Goal: Task Accomplishment & Management: Use online tool/utility

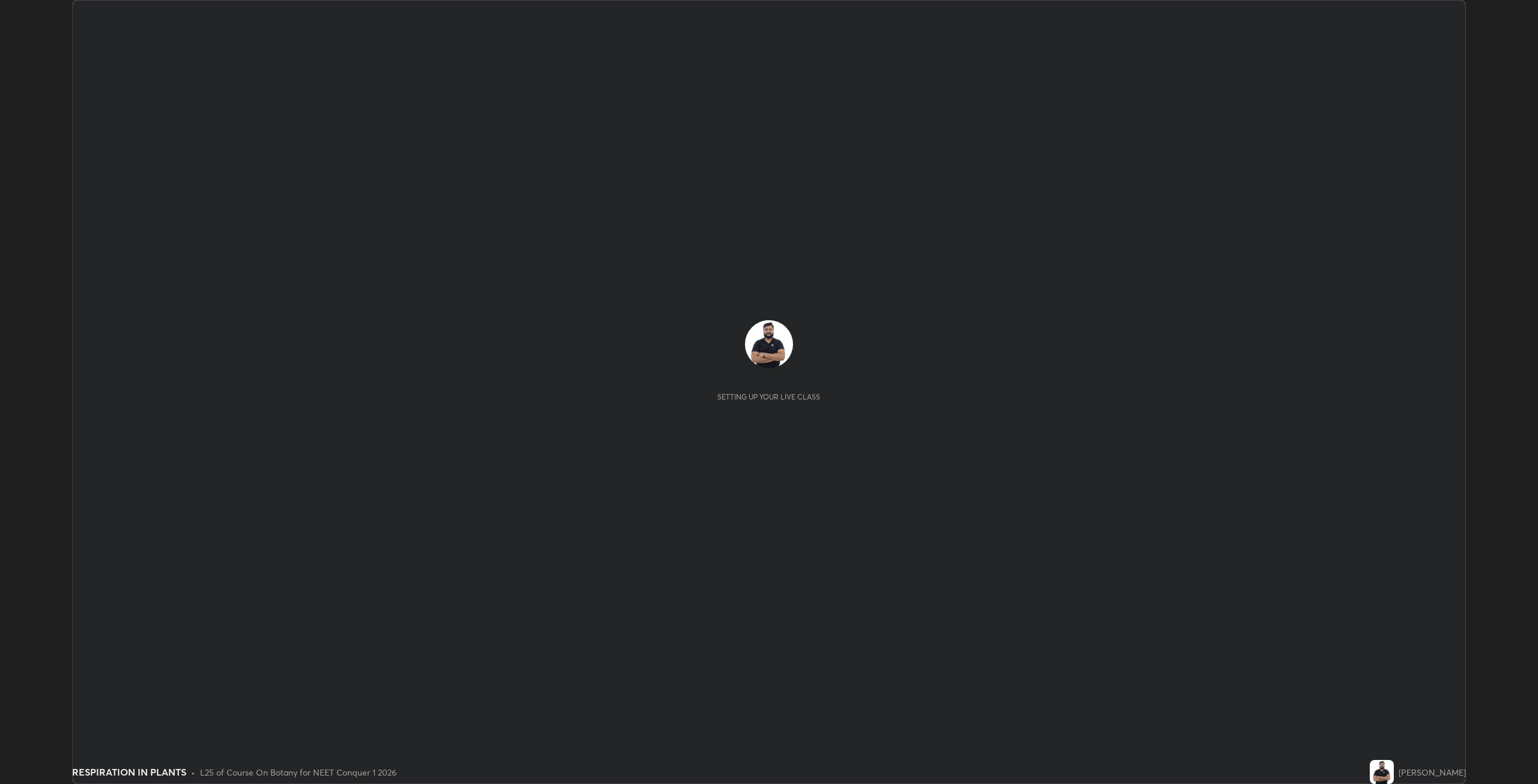
scroll to position [784, 1538]
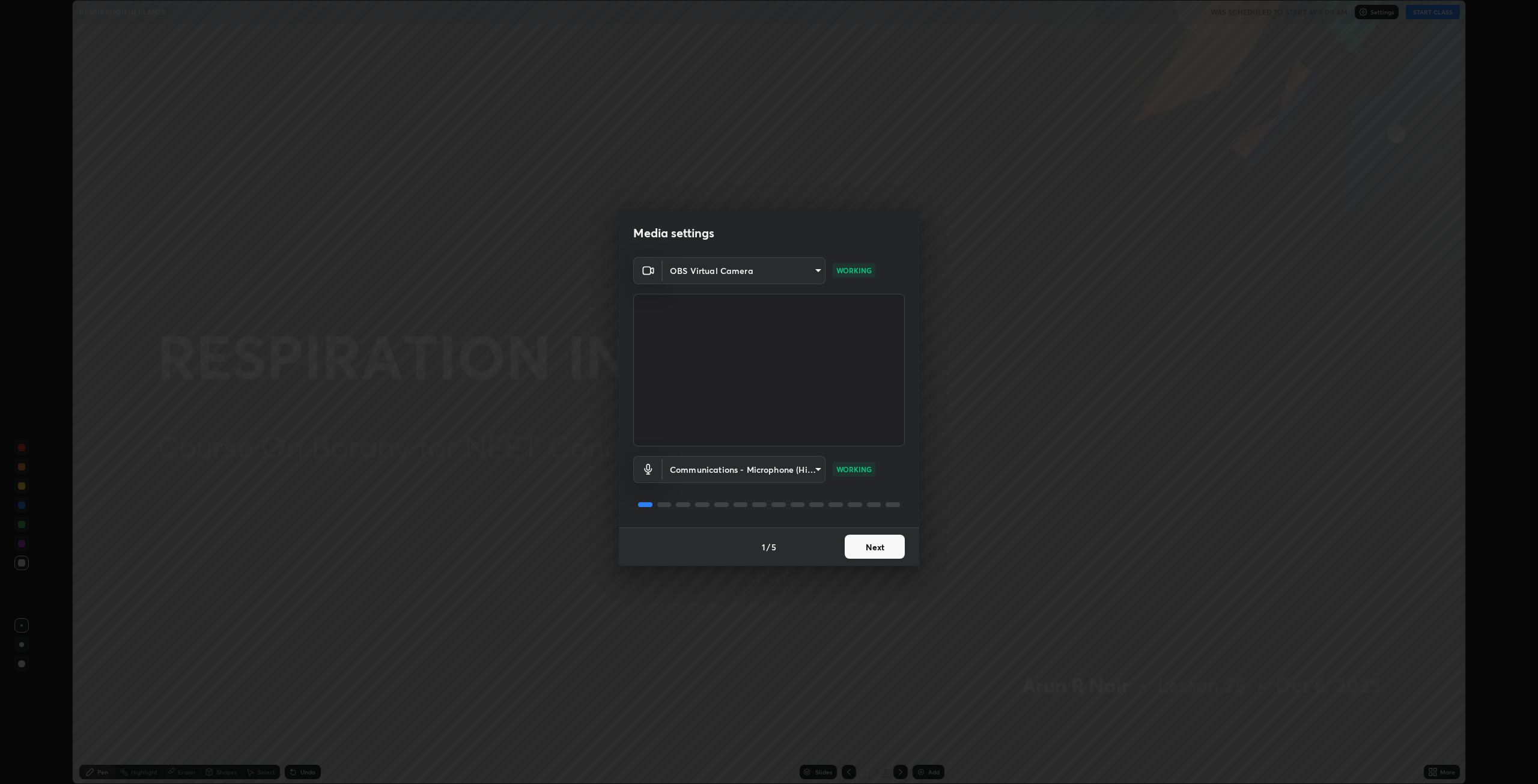
click at [880, 542] on button "Next" at bounding box center [875, 546] width 60 height 24
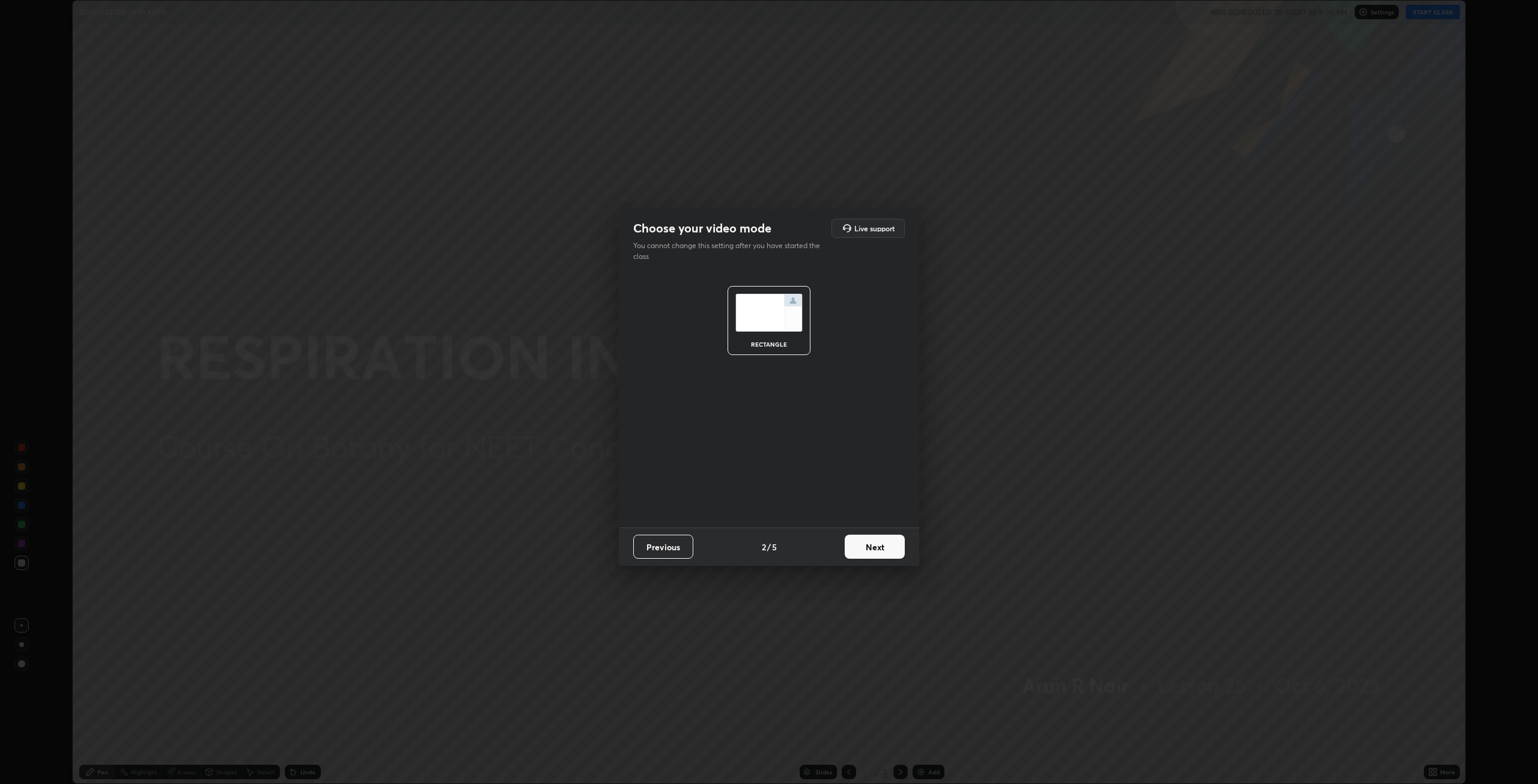
click at [883, 545] on button "Next" at bounding box center [875, 546] width 60 height 24
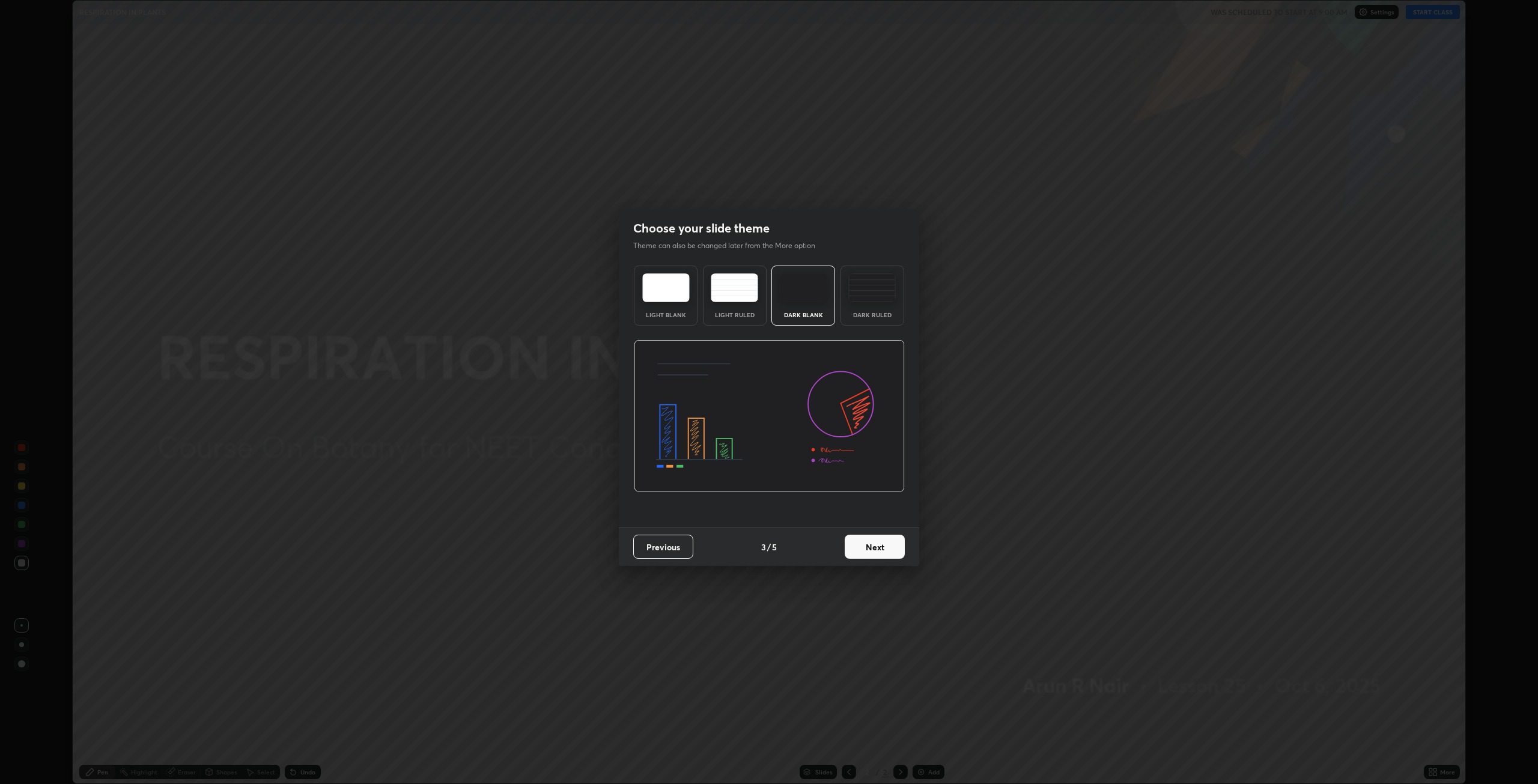
click at [890, 546] on button "Next" at bounding box center [875, 546] width 60 height 24
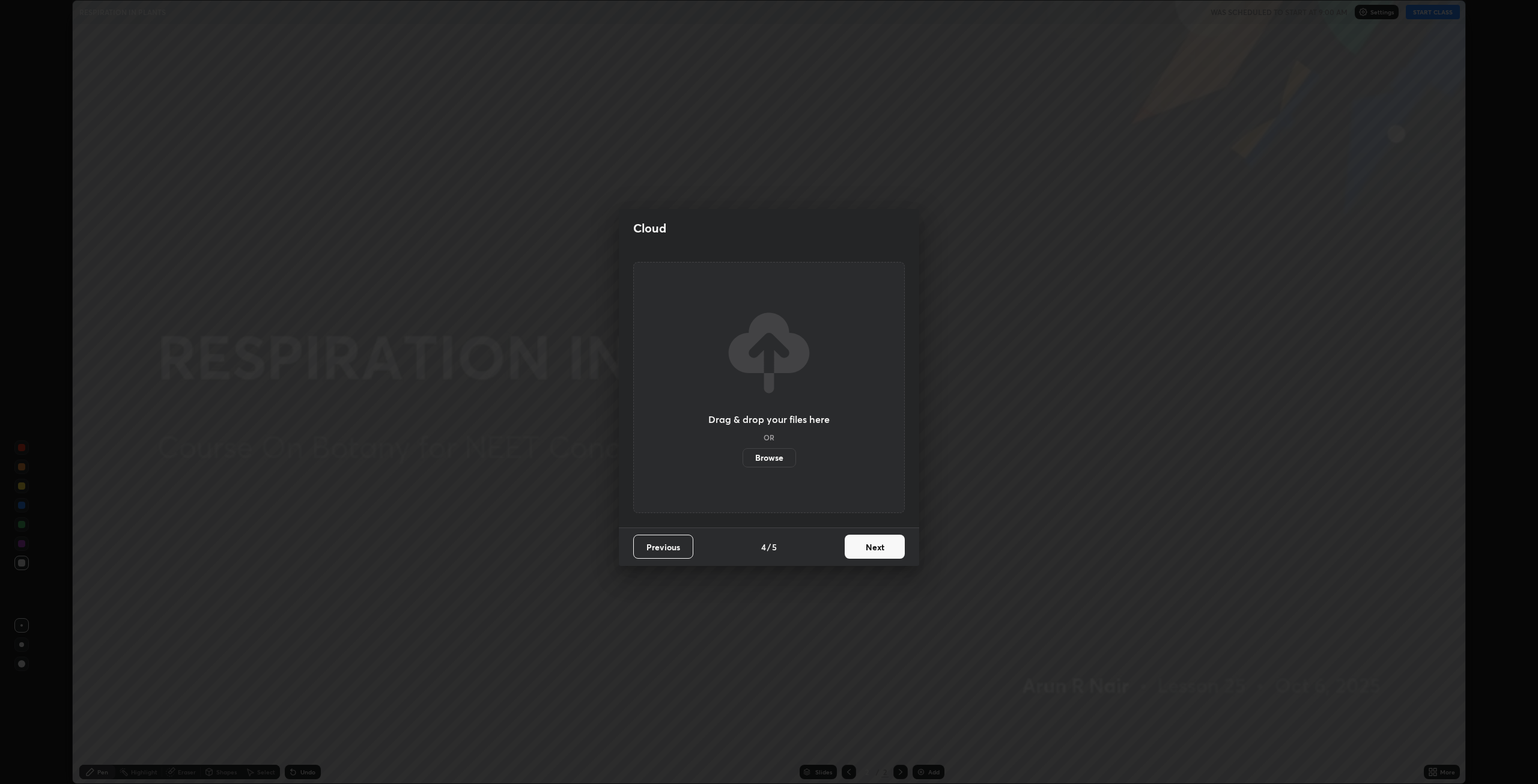
click at [888, 545] on button "Next" at bounding box center [875, 546] width 60 height 24
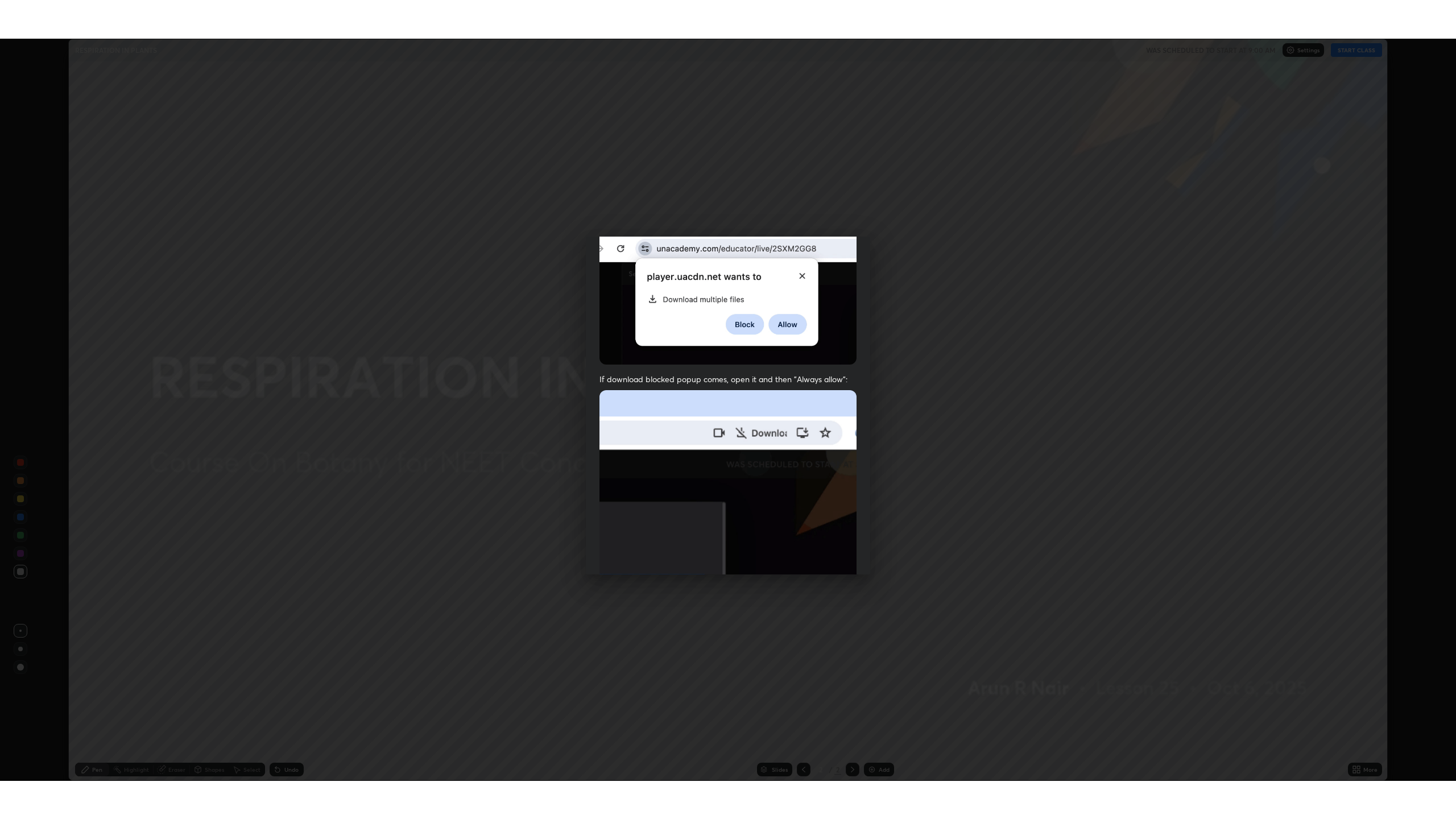
scroll to position [231, 0]
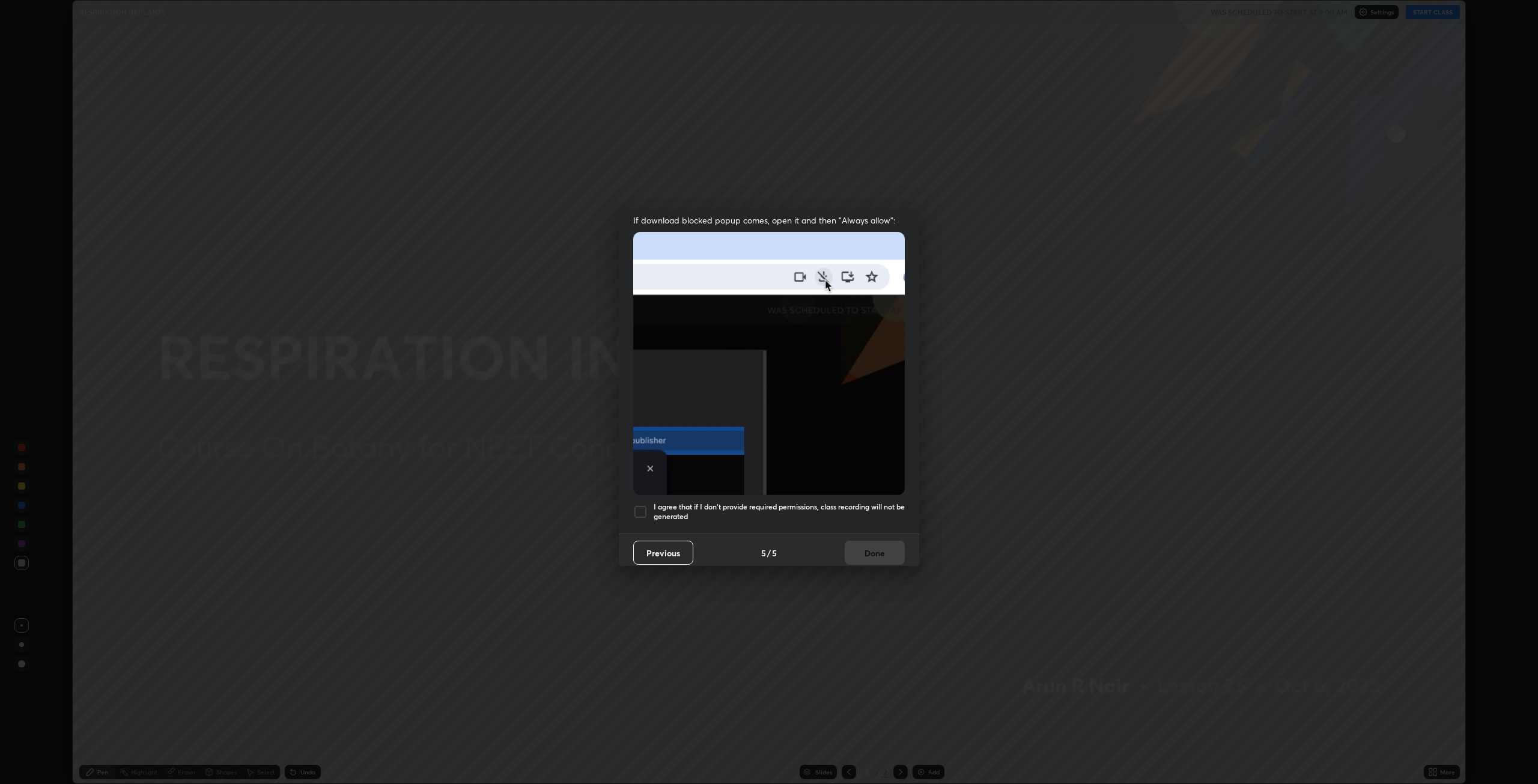
click at [641, 504] on div at bounding box center [641, 511] width 15 height 15
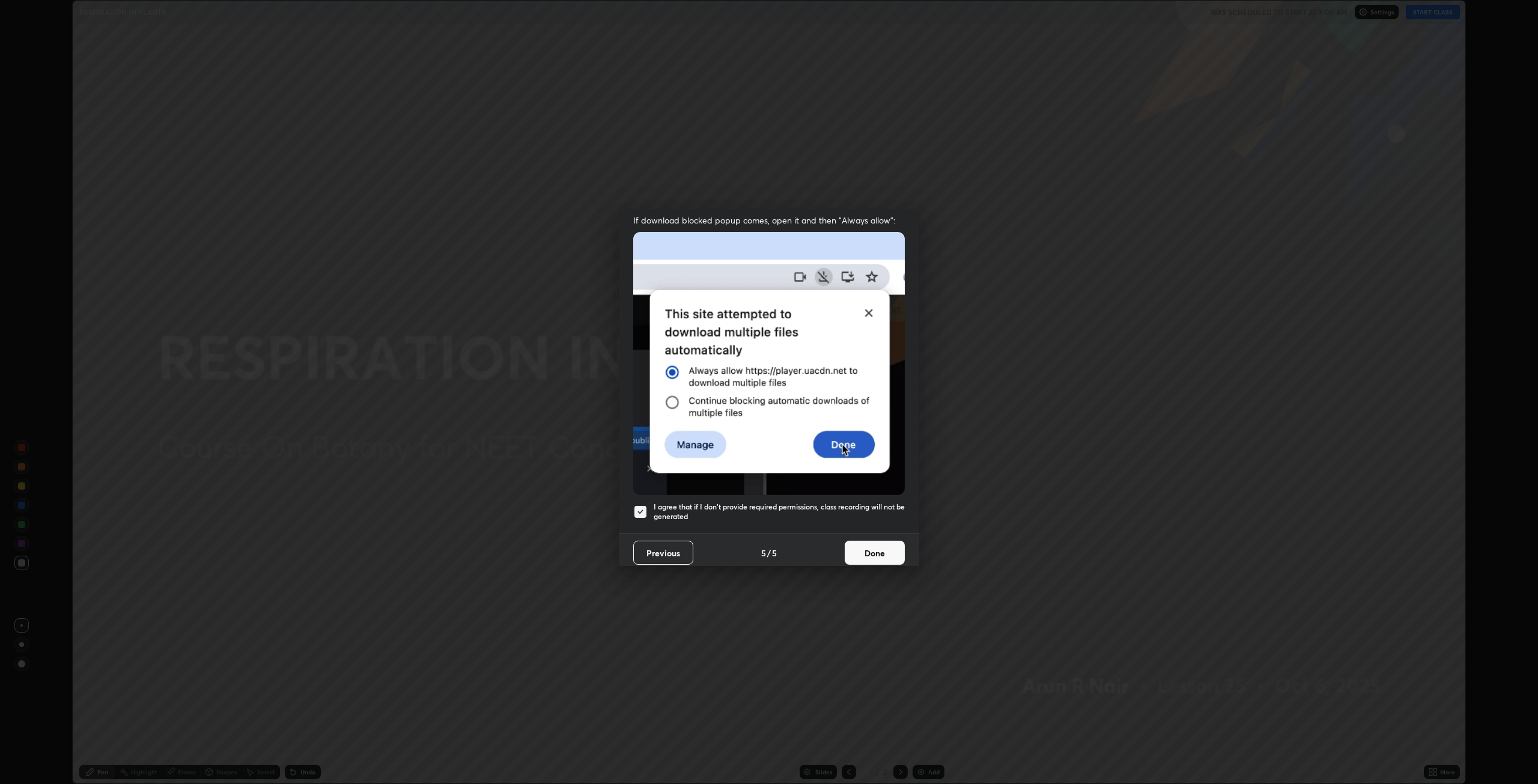
click at [878, 543] on button "Done" at bounding box center [875, 553] width 60 height 24
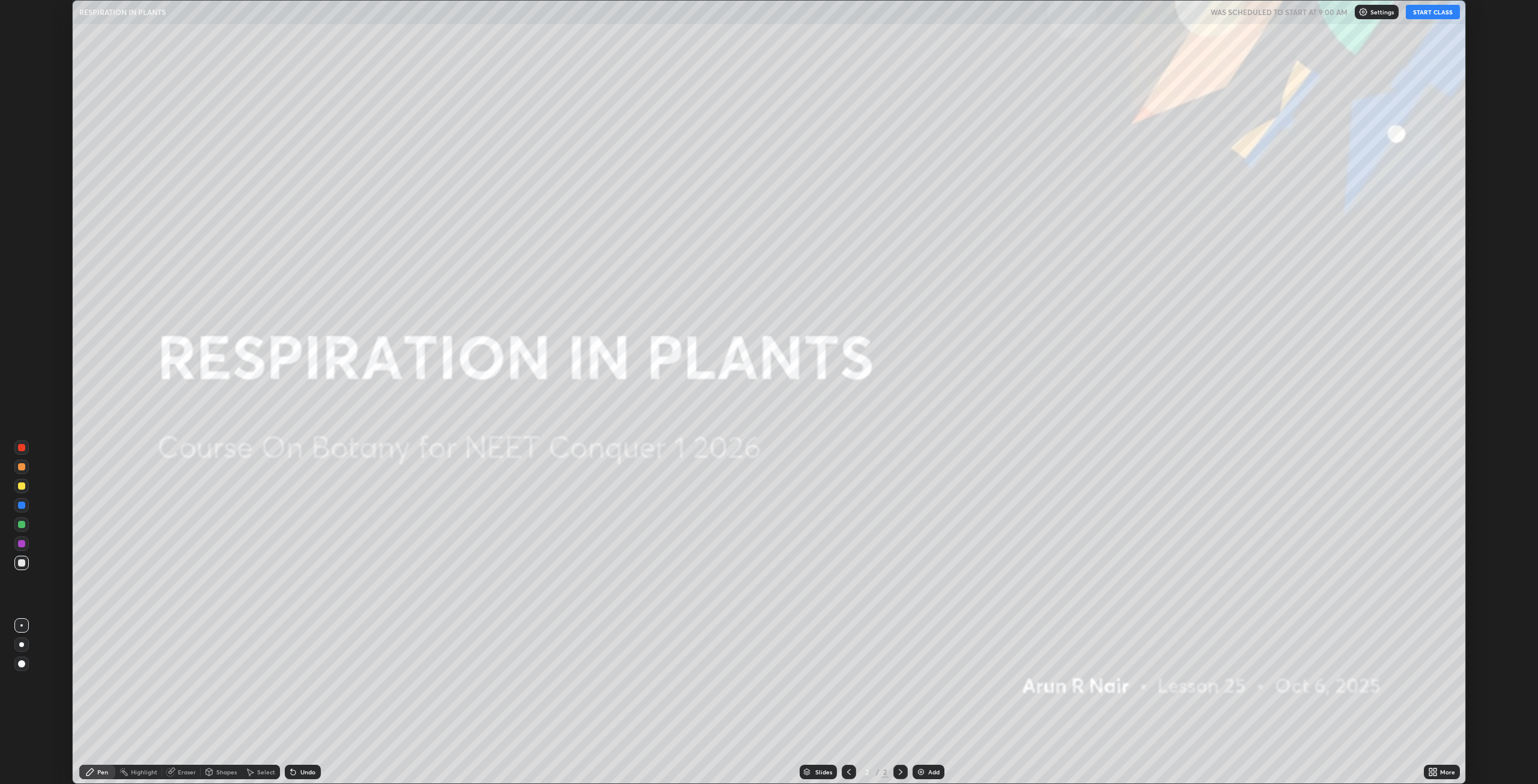
click at [1433, 15] on button "START CLASS" at bounding box center [1433, 12] width 54 height 15
click at [935, 768] on div "Add" at bounding box center [928, 771] width 32 height 15
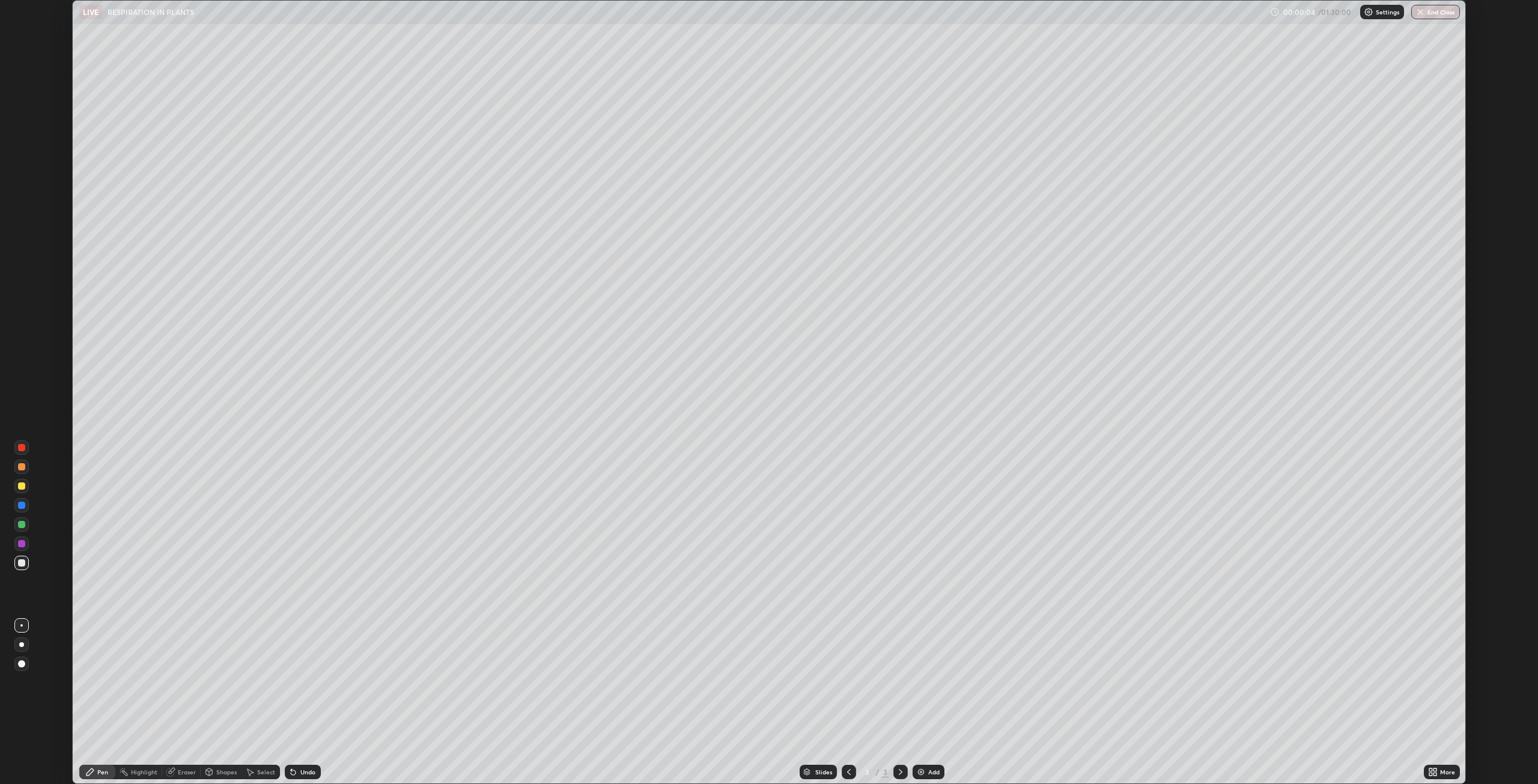
click at [1513, 148] on div "Setting up your live class" at bounding box center [769, 392] width 1538 height 784
click at [1435, 773] on icon at bounding box center [1435, 773] width 3 height 3
click at [1376, 730] on div "Full screen" at bounding box center [1374, 730] width 48 height 29
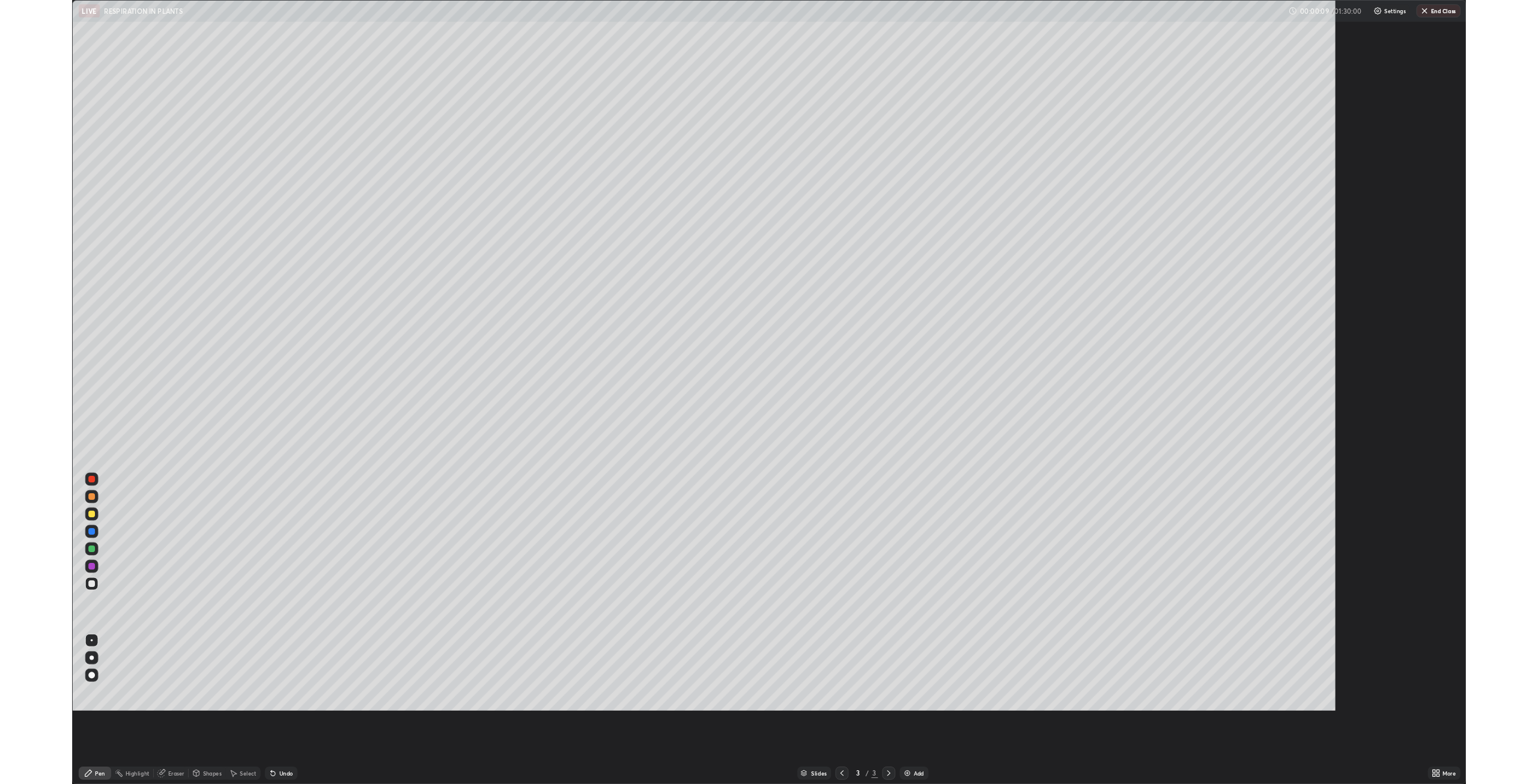
scroll to position [865, 1538]
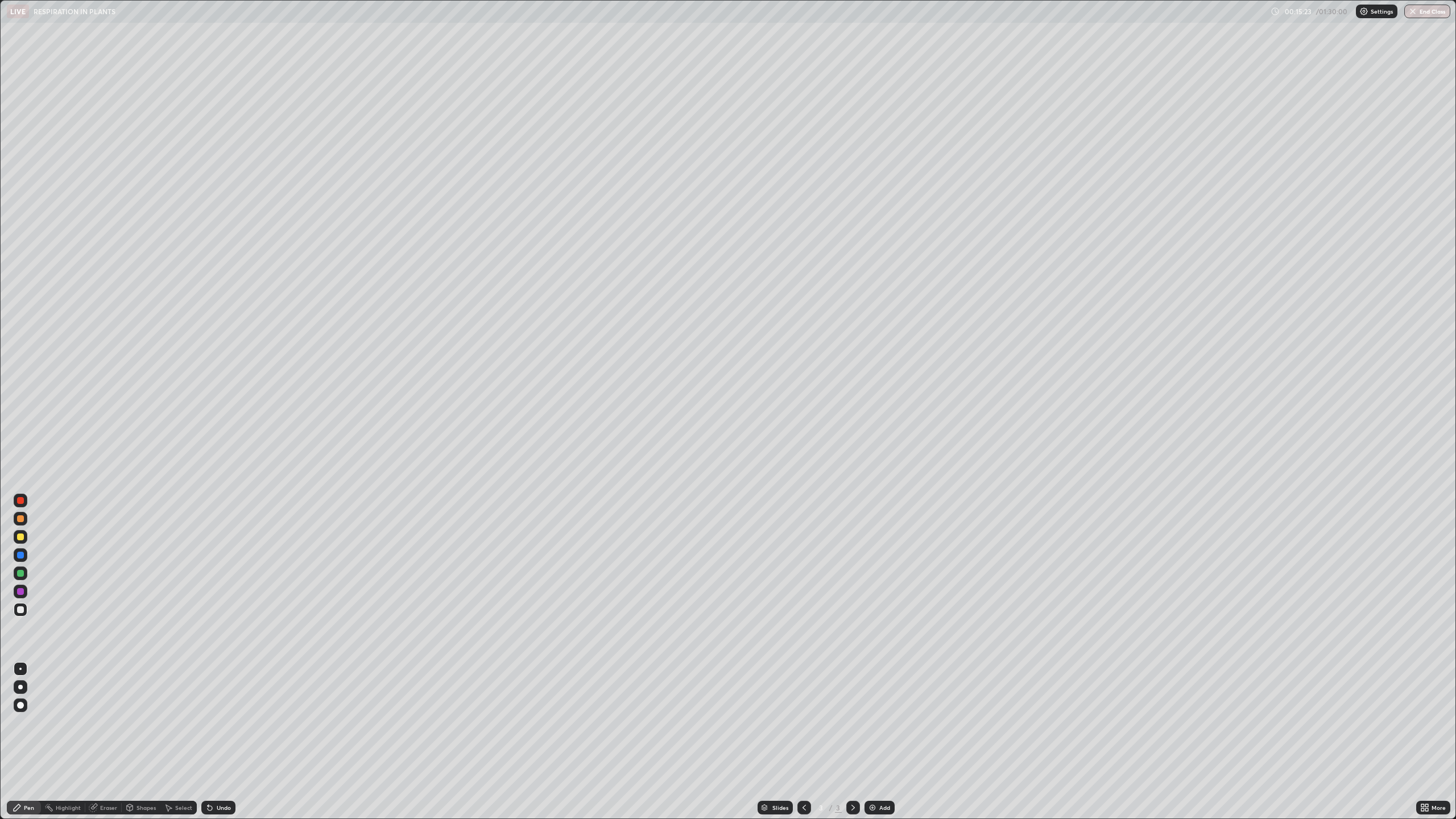
click at [881, 742] on div "Add" at bounding box center [885, 808] width 11 height 6
click at [887, 742] on div "Add" at bounding box center [885, 808] width 11 height 6
click at [803, 742] on icon at bounding box center [804, 808] width 9 height 9
click at [849, 742] on icon at bounding box center [854, 808] width 9 height 9
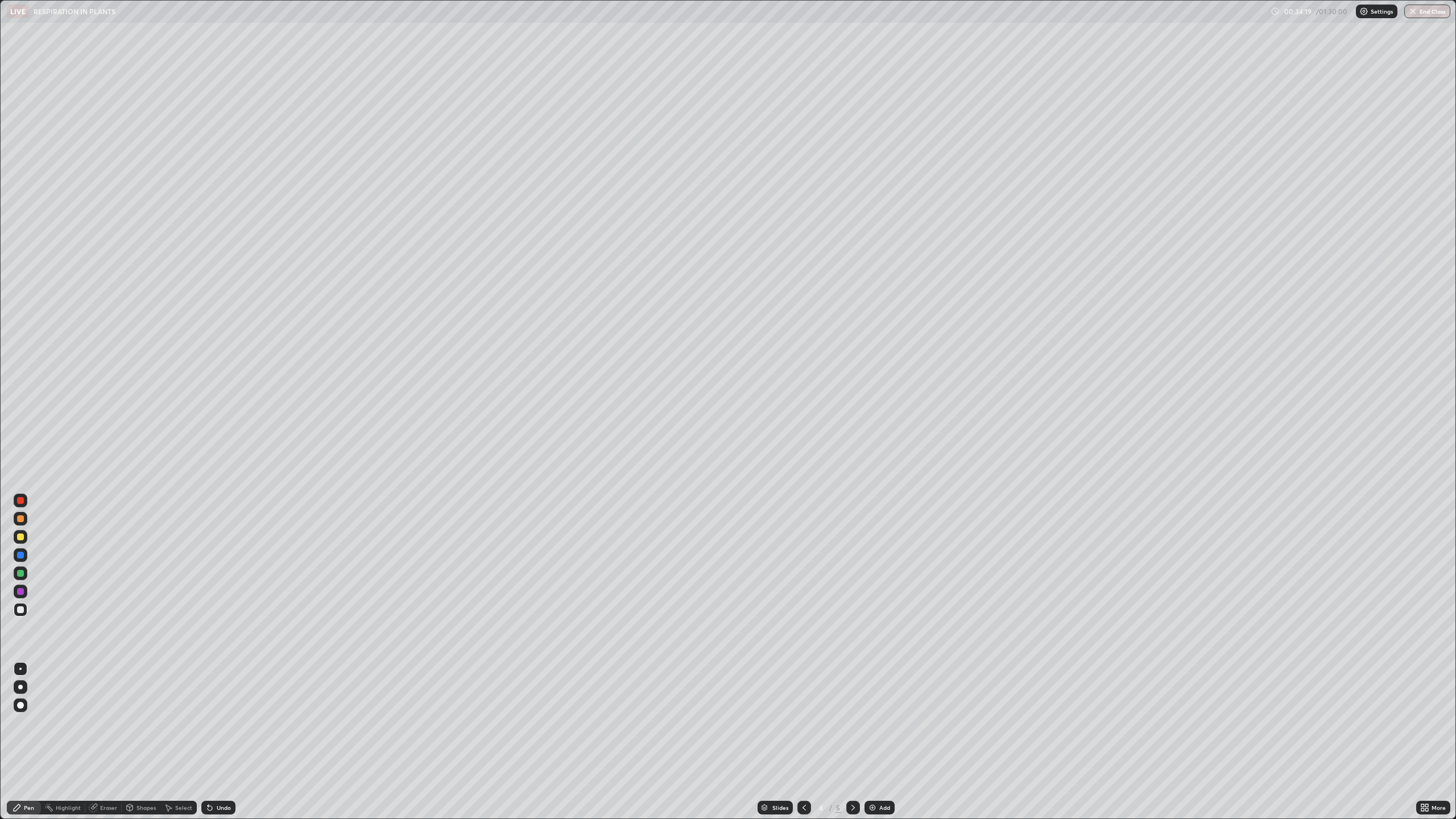
click at [852, 742] on icon at bounding box center [854, 808] width 9 height 9
click at [873, 742] on img at bounding box center [873, 808] width 9 height 9
click at [107, 742] on div "Eraser" at bounding box center [103, 808] width 37 height 14
click at [30, 742] on div "Pen" at bounding box center [29, 808] width 10 height 6
click at [102, 742] on div "Eraser" at bounding box center [109, 808] width 17 height 6
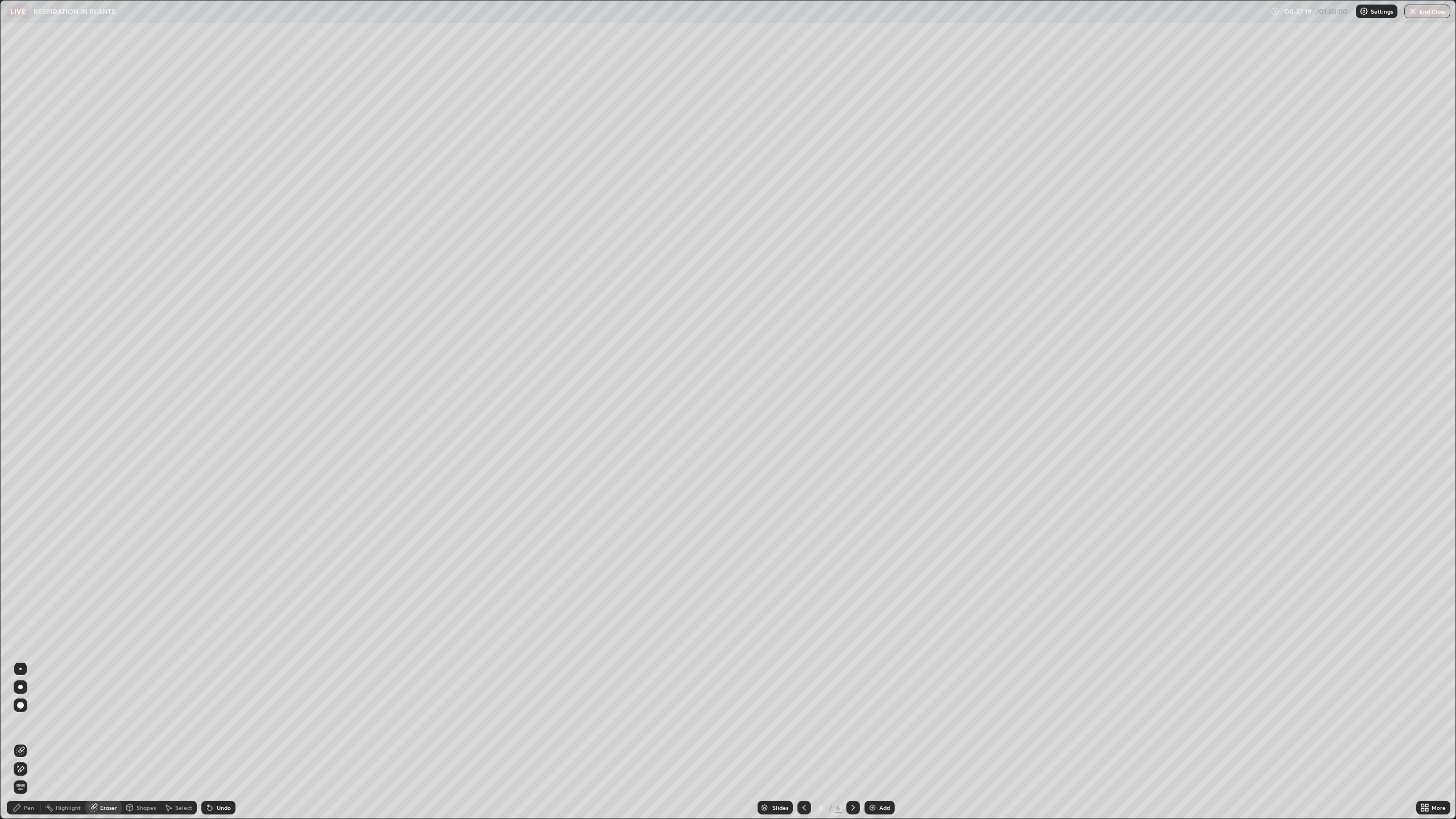
click at [21, 742] on div "Pen" at bounding box center [23, 808] width 34 height 14
click at [881, 742] on div "Add" at bounding box center [885, 808] width 11 height 6
click at [110, 742] on div "Eraser" at bounding box center [109, 808] width 17 height 6
click at [24, 742] on div "Pen" at bounding box center [23, 808] width 34 height 14
click at [107, 742] on div "Eraser" at bounding box center [103, 808] width 37 height 23
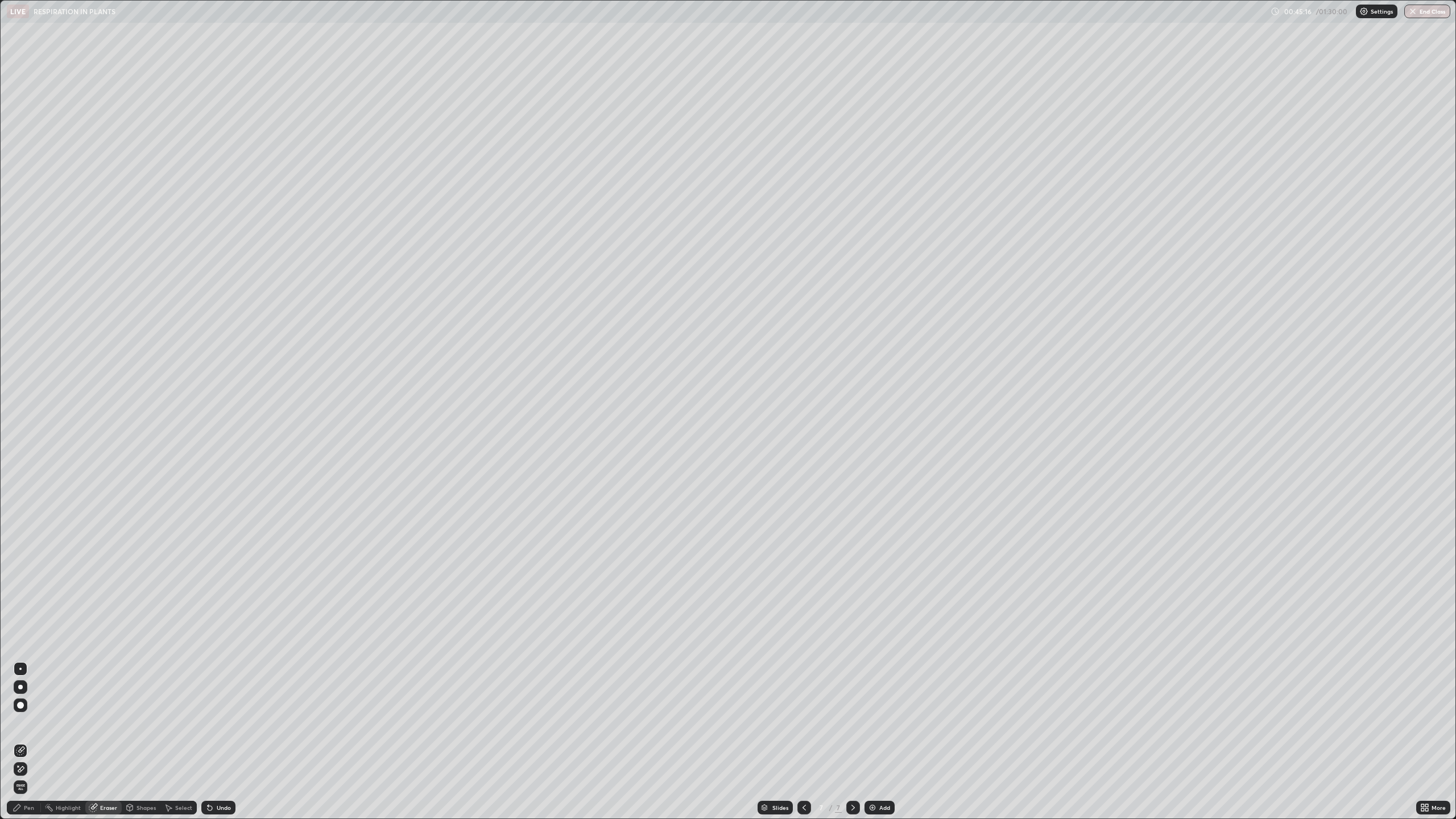
click at [108, 742] on div "Eraser" at bounding box center [109, 808] width 17 height 6
click at [26, 742] on div "Pen" at bounding box center [29, 808] width 10 height 6
click at [870, 742] on img at bounding box center [873, 808] width 9 height 9
click at [21, 591] on div at bounding box center [21, 592] width 7 height 7
click at [17, 533] on div at bounding box center [21, 537] width 14 height 14
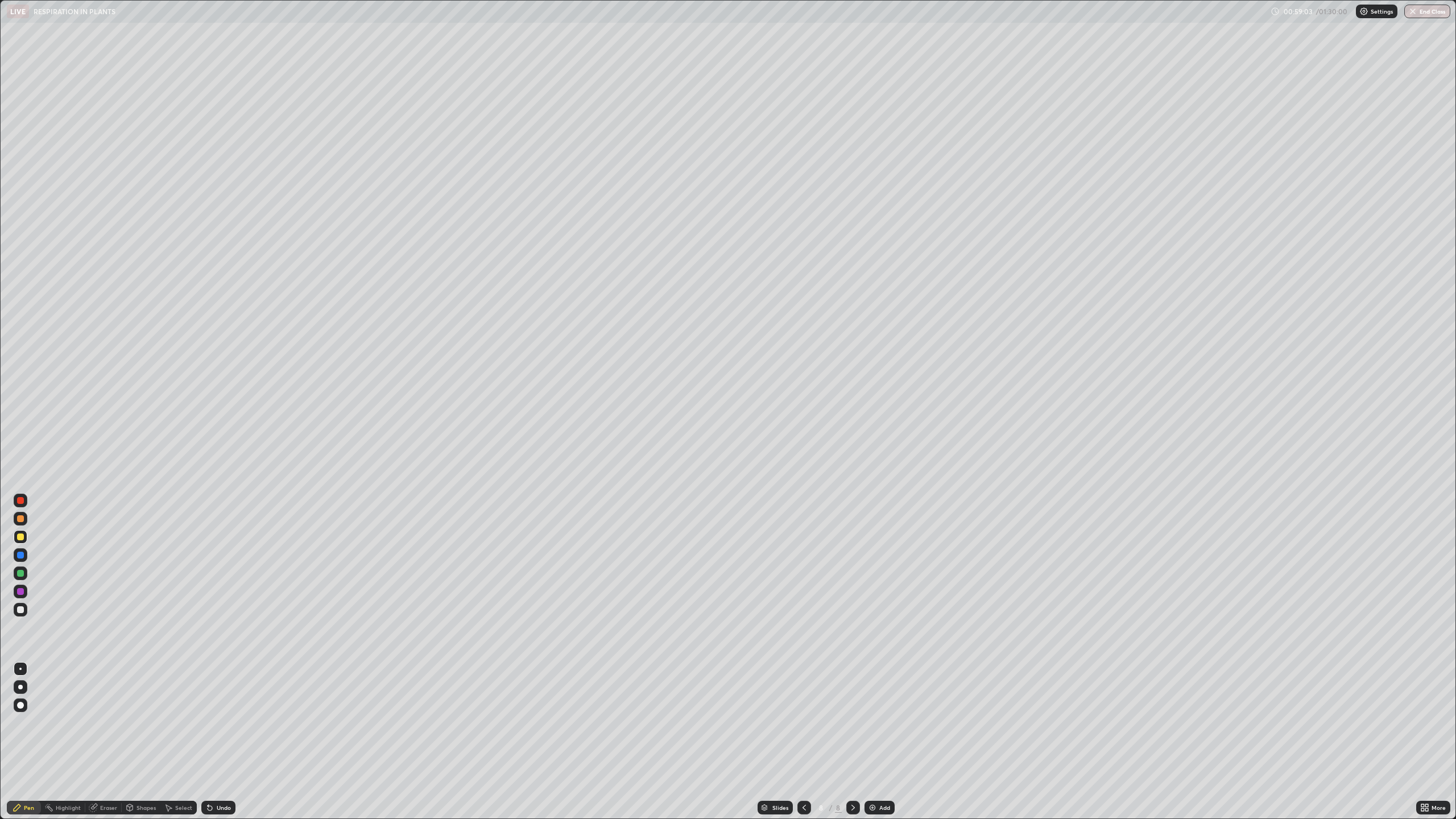
click at [22, 567] on div at bounding box center [21, 573] width 14 height 14
click at [21, 573] on div at bounding box center [21, 573] width 7 height 7
click at [803, 742] on icon at bounding box center [804, 808] width 9 height 9
click at [850, 742] on div at bounding box center [853, 808] width 14 height 14
click at [18, 517] on div at bounding box center [21, 519] width 7 height 7
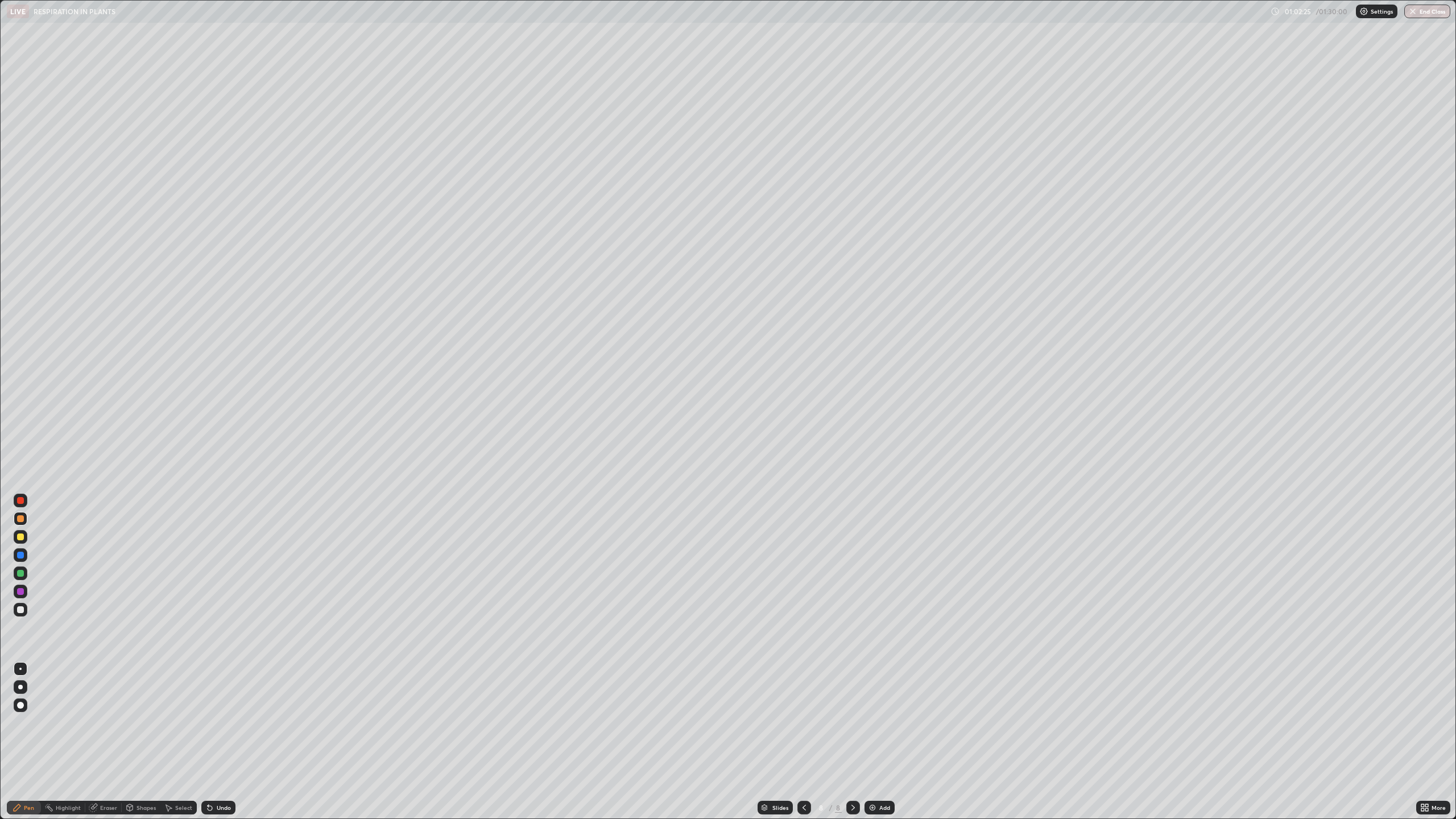
click at [808, 742] on div at bounding box center [804, 808] width 14 height 14
click at [803, 742] on div at bounding box center [804, 808] width 14 height 14
click at [806, 742] on div at bounding box center [804, 808] width 14 height 14
click at [852, 742] on icon at bounding box center [854, 808] width 9 height 9
click at [854, 742] on icon at bounding box center [854, 808] width 9 height 9
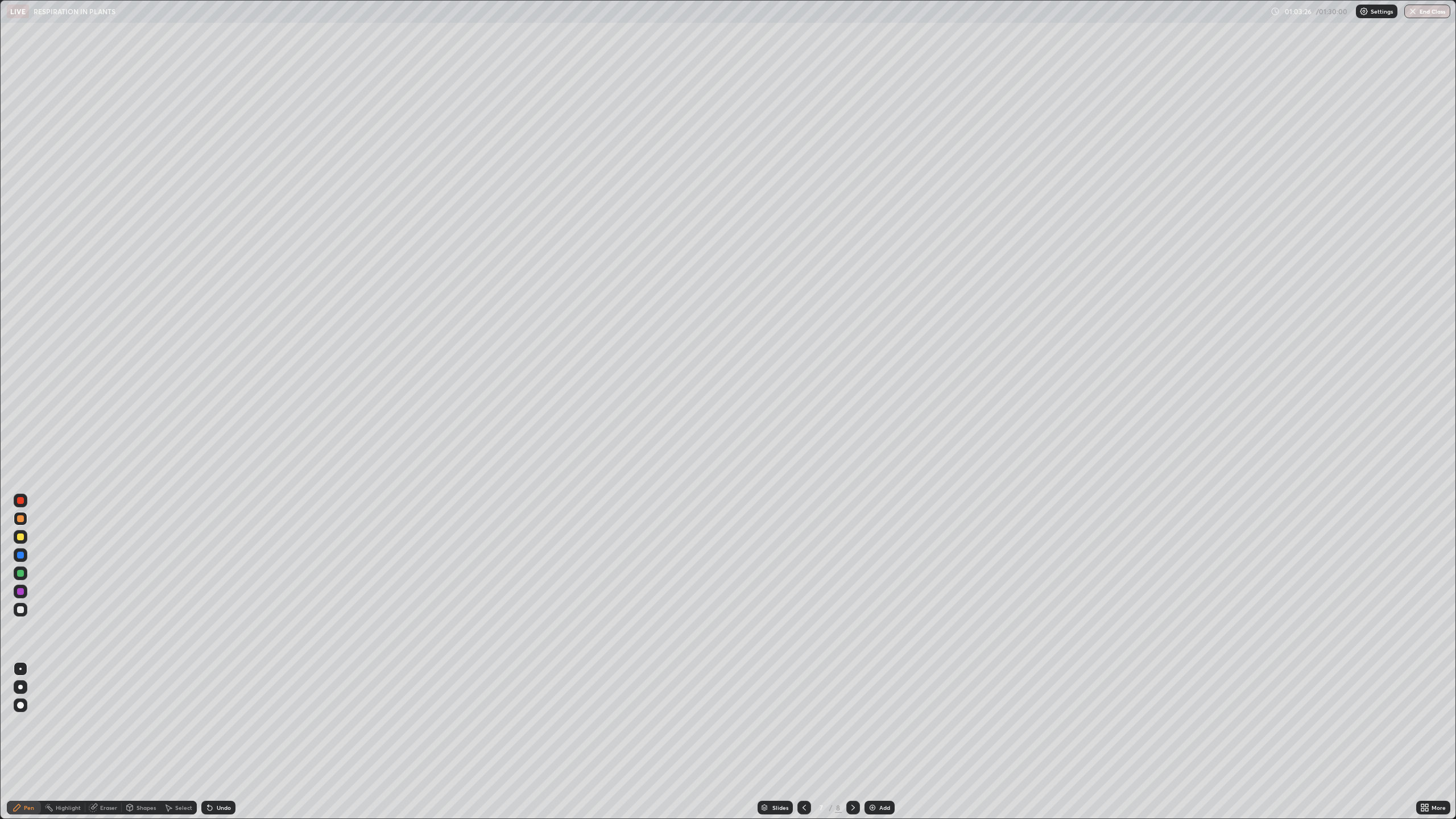
click at [856, 742] on icon at bounding box center [854, 808] width 9 height 9
click at [874, 742] on img at bounding box center [873, 808] width 9 height 9
click at [808, 742] on div at bounding box center [804, 808] width 14 height 14
click at [803, 742] on icon at bounding box center [804, 808] width 9 height 9
click at [852, 742] on icon at bounding box center [854, 808] width 9 height 9
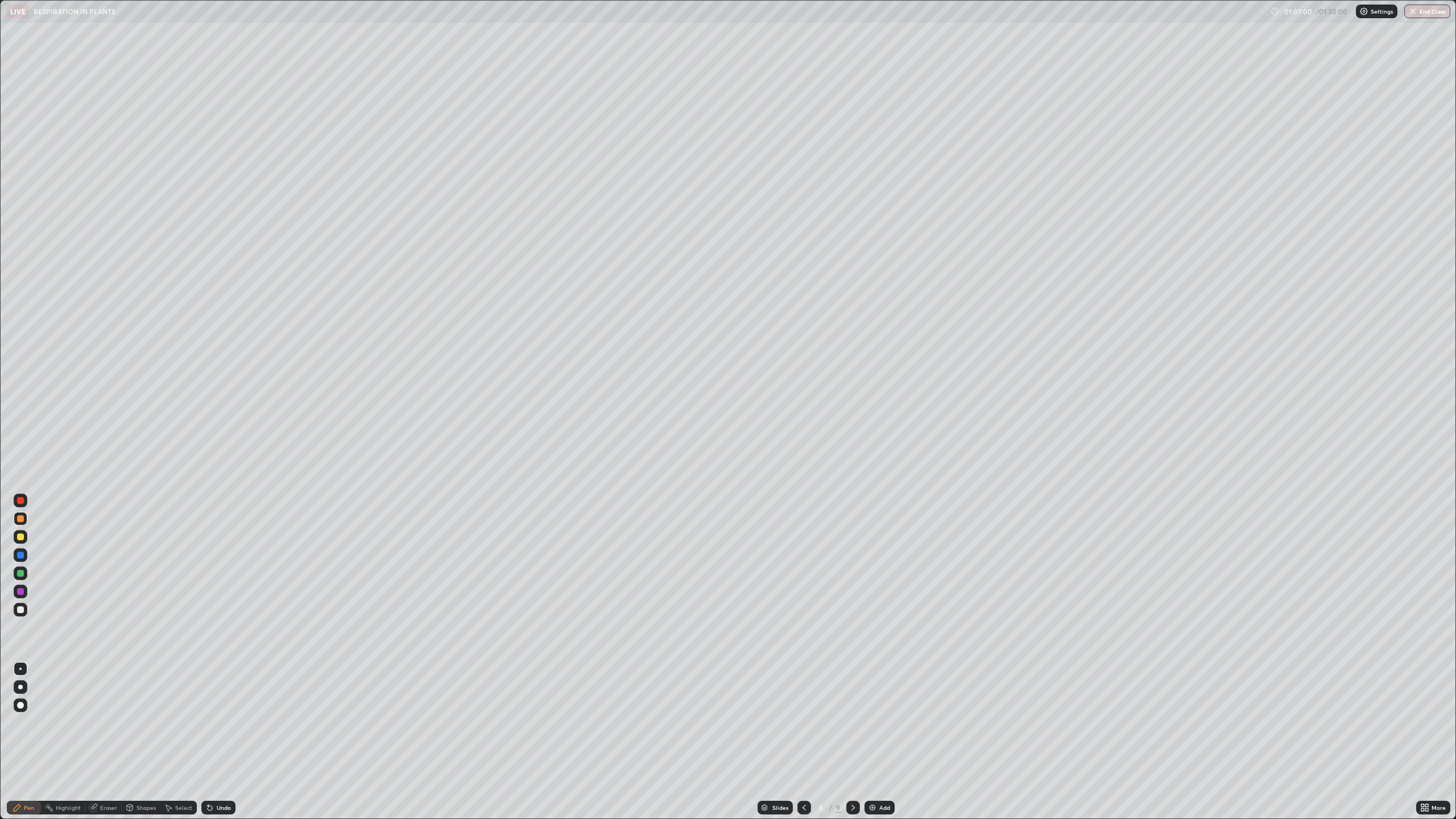
click at [846, 742] on div at bounding box center [853, 808] width 14 height 14
click at [1427, 14] on button "End Class" at bounding box center [1427, 11] width 46 height 14
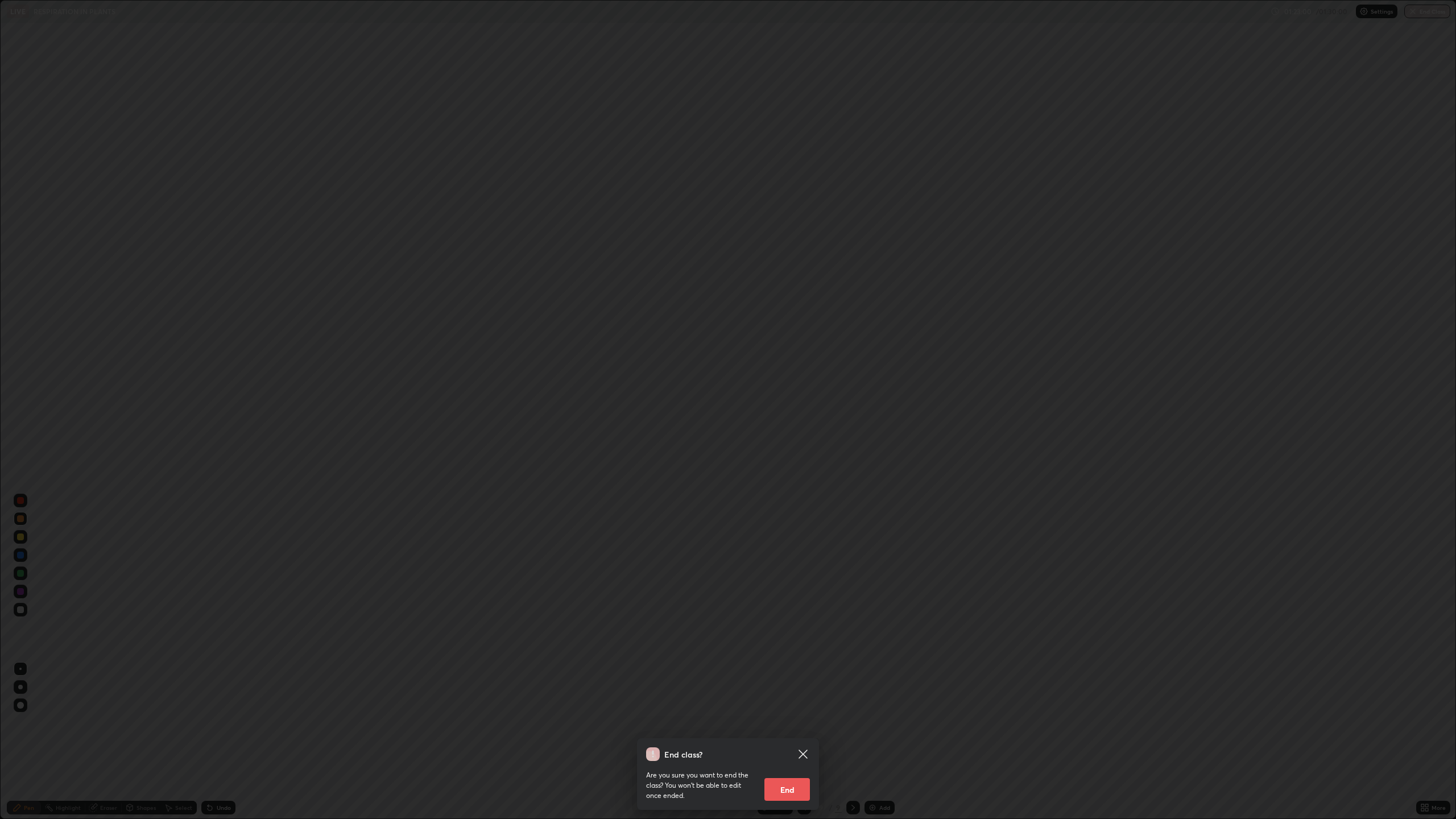
click at [792, 742] on button "End" at bounding box center [787, 790] width 46 height 23
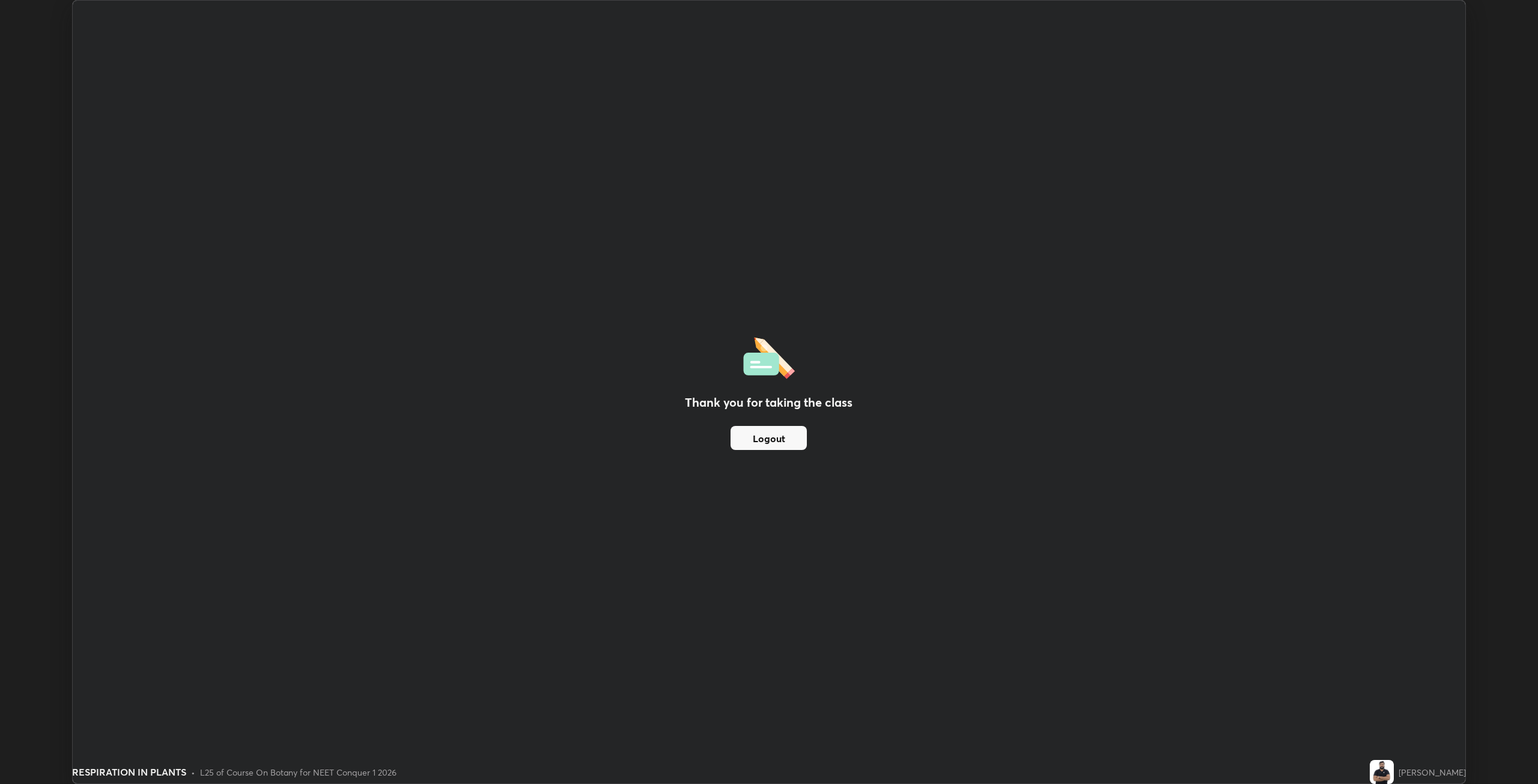
scroll to position [59273, 58553]
